Goal: Check status: Check status

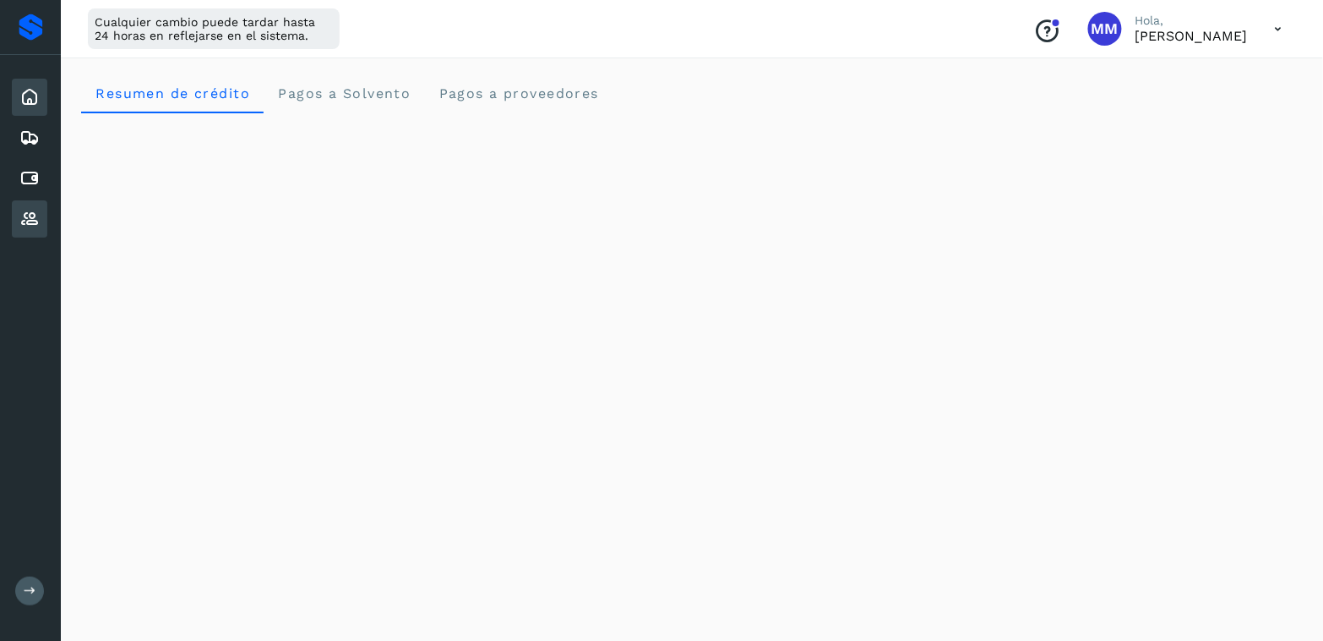
click at [31, 210] on icon at bounding box center [29, 219] width 20 height 20
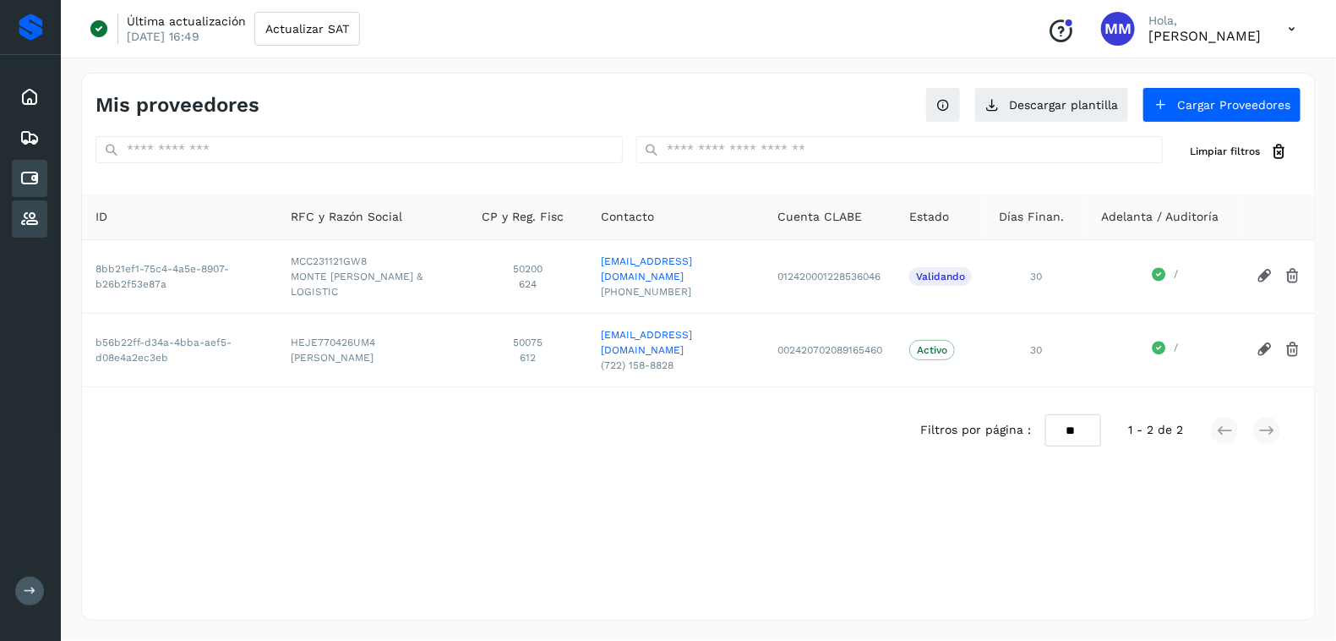
click at [27, 187] on icon at bounding box center [29, 178] width 20 height 20
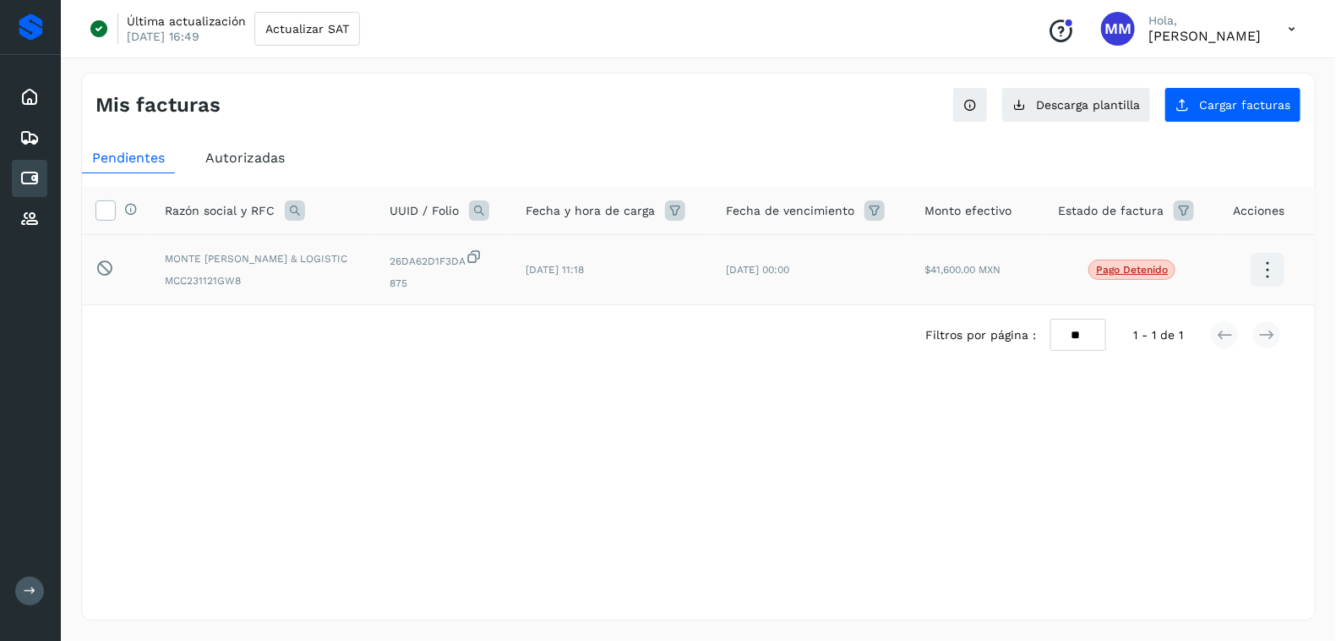
click at [1161, 272] on p "Pago detenido" at bounding box center [1132, 270] width 72 height 12
click at [1260, 267] on icon at bounding box center [1267, 270] width 40 height 40
click at [1157, 439] on div at bounding box center [668, 320] width 1336 height 641
click at [1273, 290] on td at bounding box center [1266, 270] width 95 height 70
click at [1273, 281] on icon at bounding box center [1267, 270] width 40 height 40
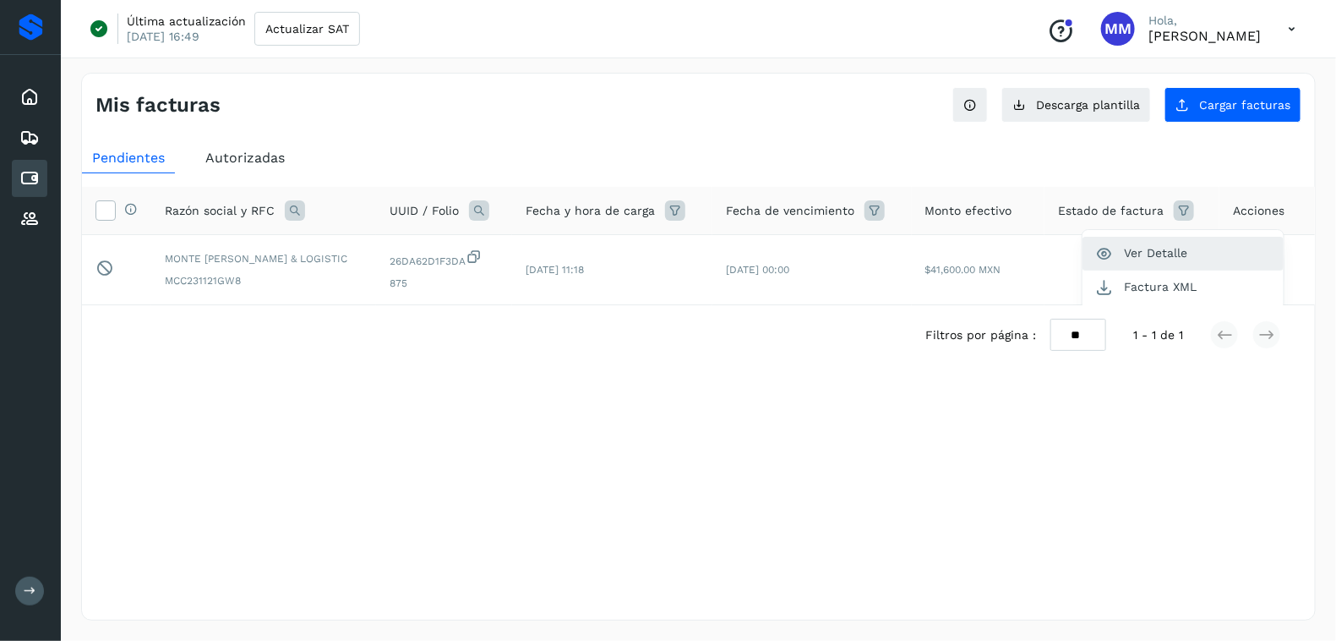
click at [1156, 247] on button "Ver Detalle" at bounding box center [1182, 253] width 201 height 33
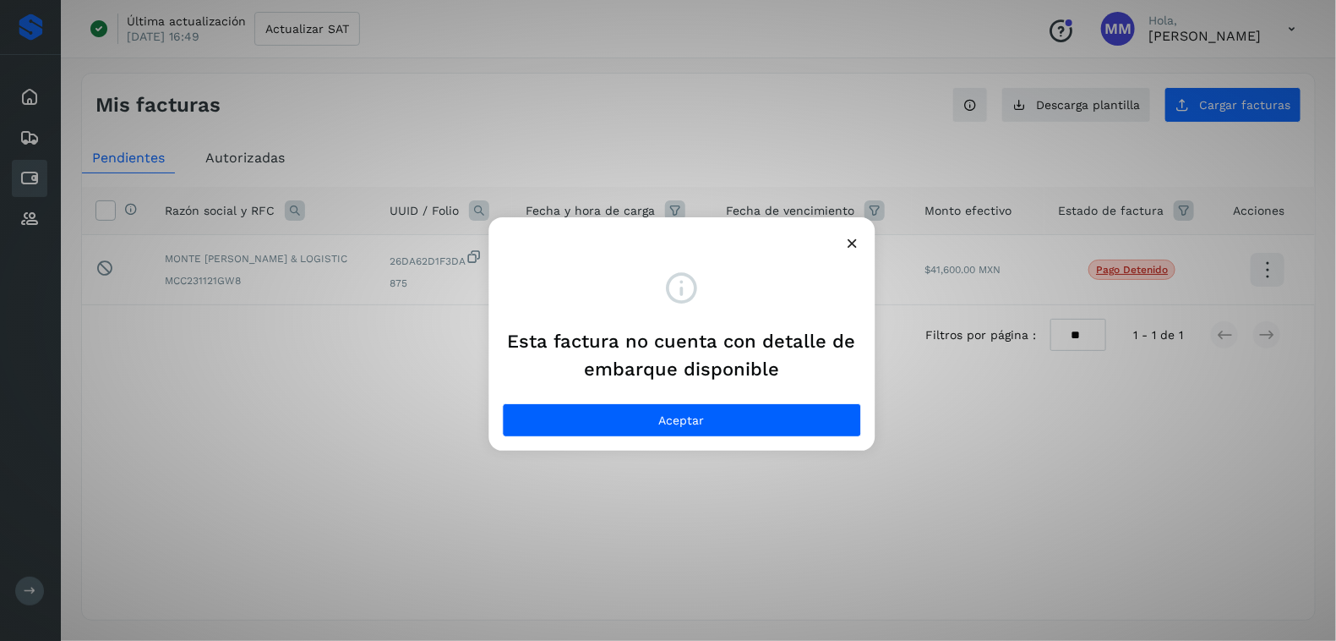
click at [845, 253] on button at bounding box center [852, 245] width 18 height 21
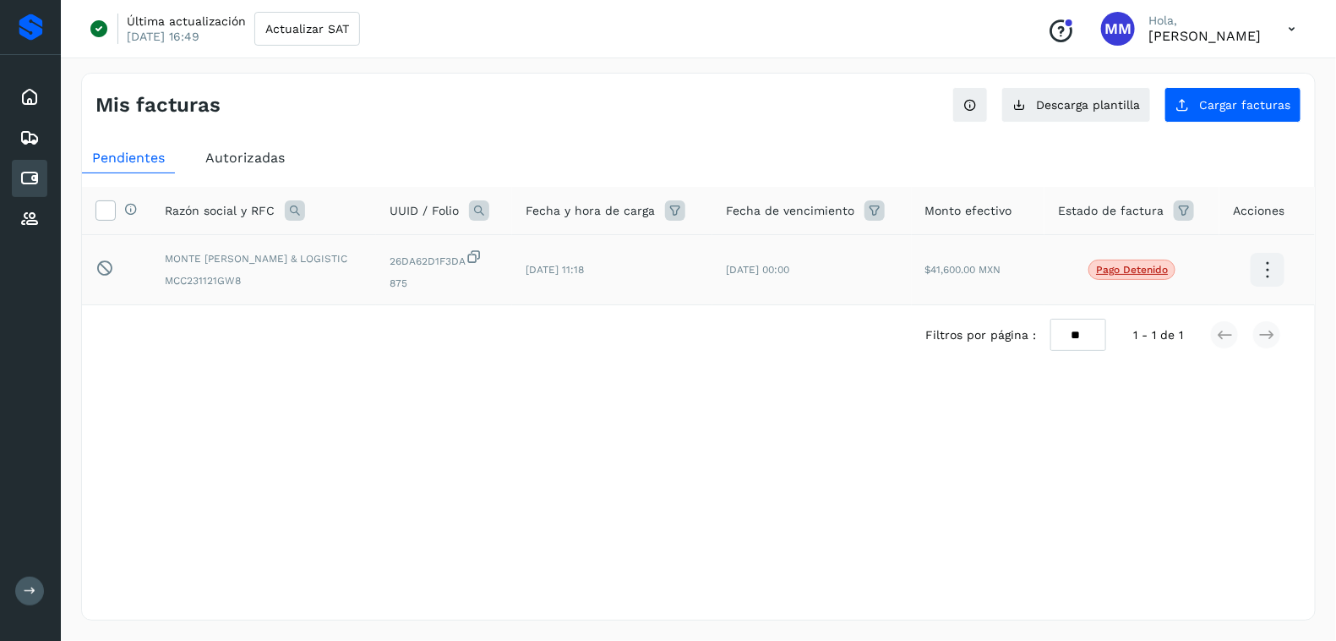
click at [850, 248] on td "[DATE] 00:00" at bounding box center [811, 270] width 199 height 70
click at [478, 260] on span "26DA62D1F3DA" at bounding box center [444, 258] width 109 height 20
click at [482, 259] on icon at bounding box center [474, 257] width 17 height 18
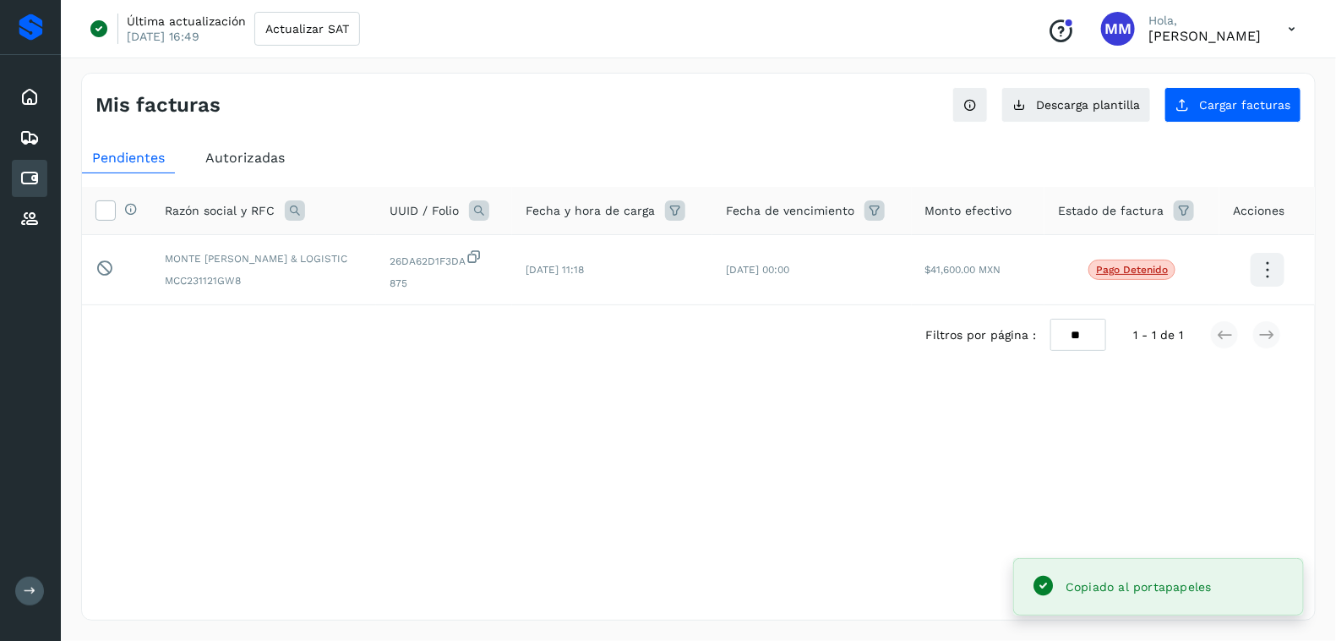
click at [1269, 281] on icon at bounding box center [1267, 270] width 40 height 40
click at [1151, 256] on button "Ver Detalle" at bounding box center [1182, 253] width 201 height 33
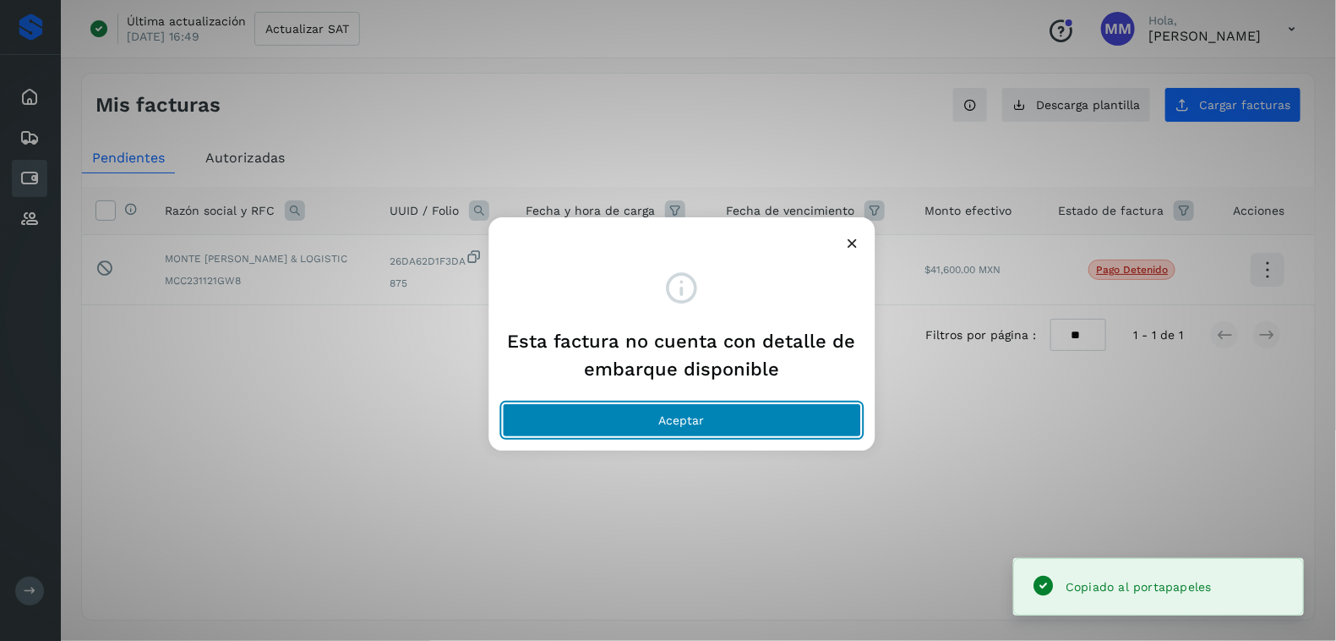
click at [832, 410] on button "Aceptar" at bounding box center [681, 420] width 359 height 34
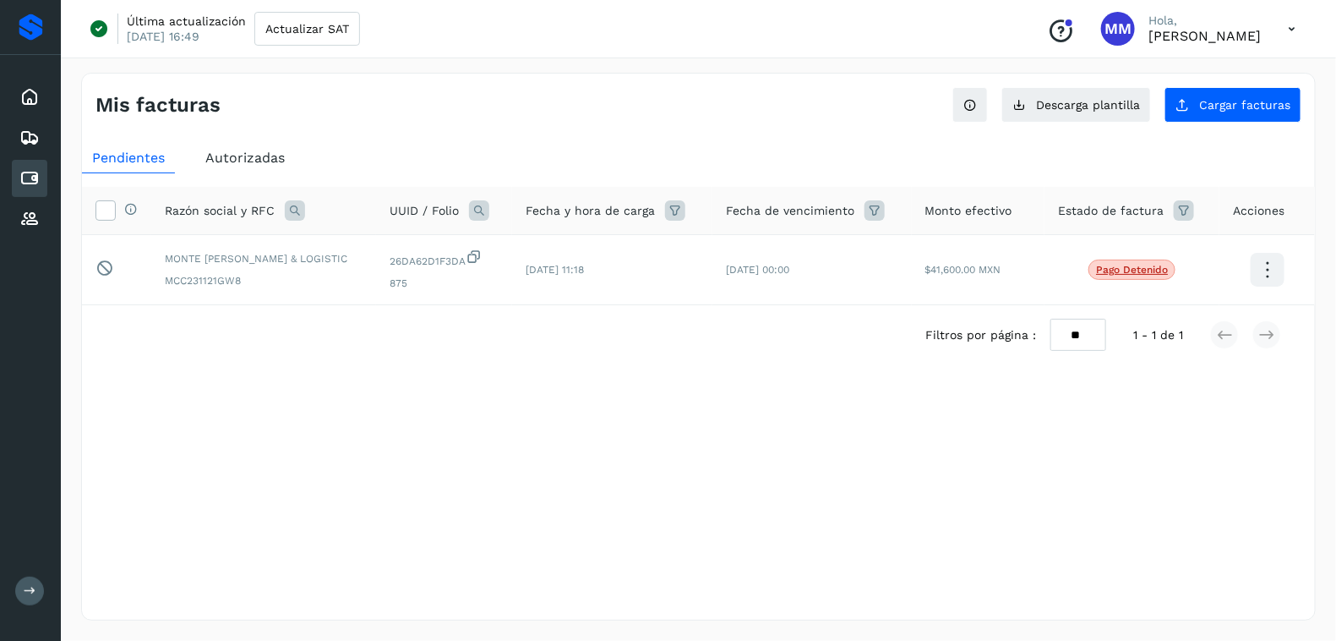
click at [1264, 271] on icon at bounding box center [1267, 270] width 40 height 40
click at [1148, 249] on button "Ver Detalle" at bounding box center [1182, 253] width 201 height 33
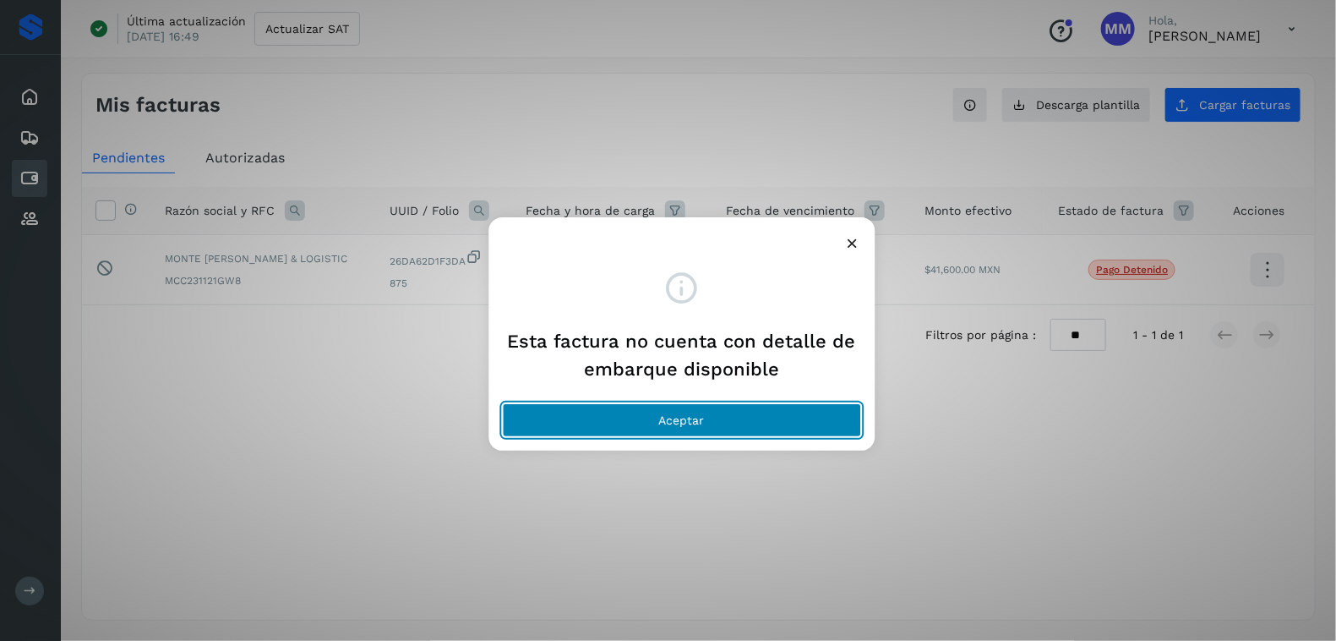
click at [819, 409] on button "Aceptar" at bounding box center [681, 420] width 359 height 34
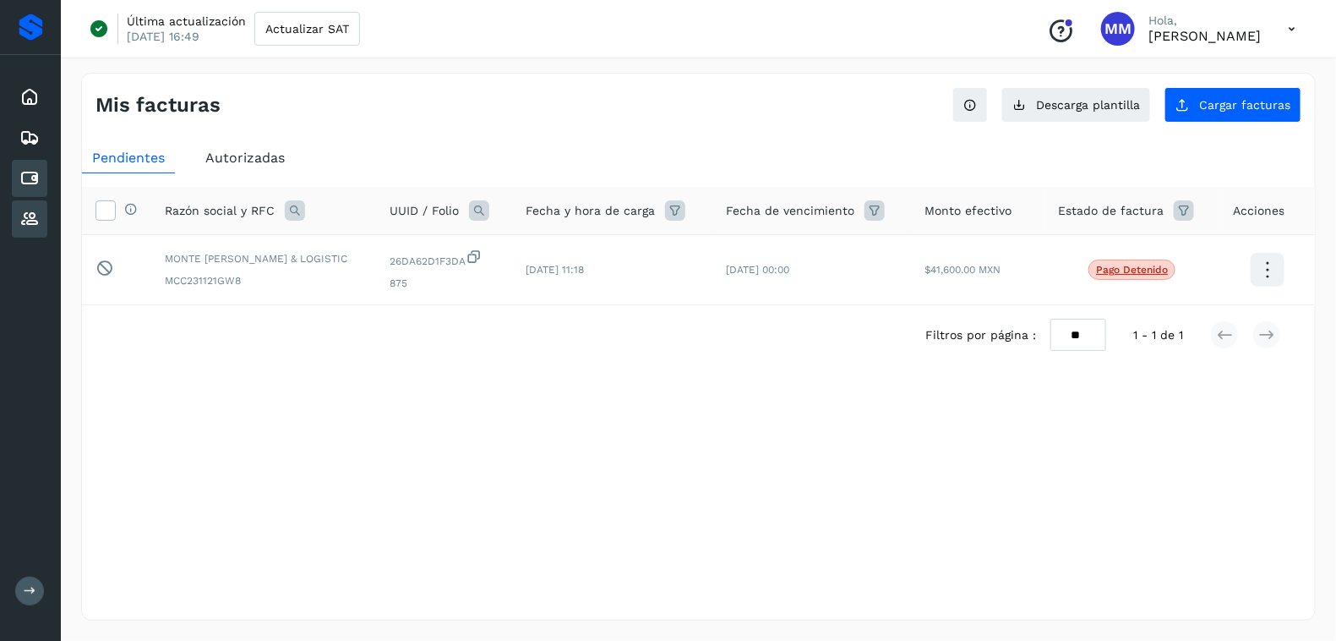
click at [32, 221] on icon at bounding box center [29, 219] width 20 height 20
